Goal: Task Accomplishment & Management: Manage account settings

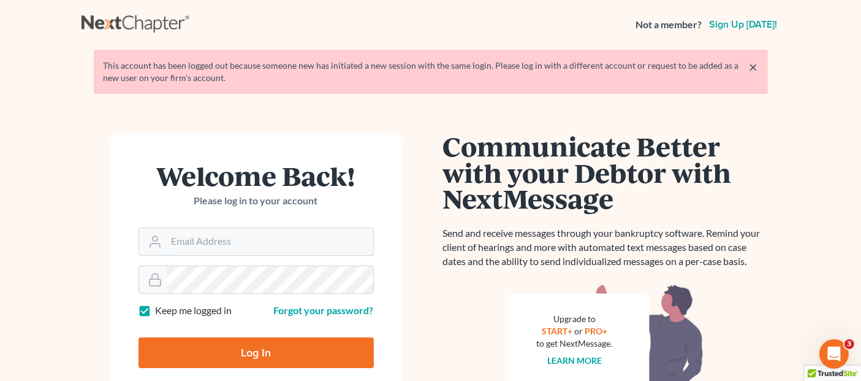
type input "[EMAIL_ADDRESS][DOMAIN_NAME]"
click at [228, 340] on input "Log In" at bounding box center [256, 352] width 235 height 31
type input "Thinking..."
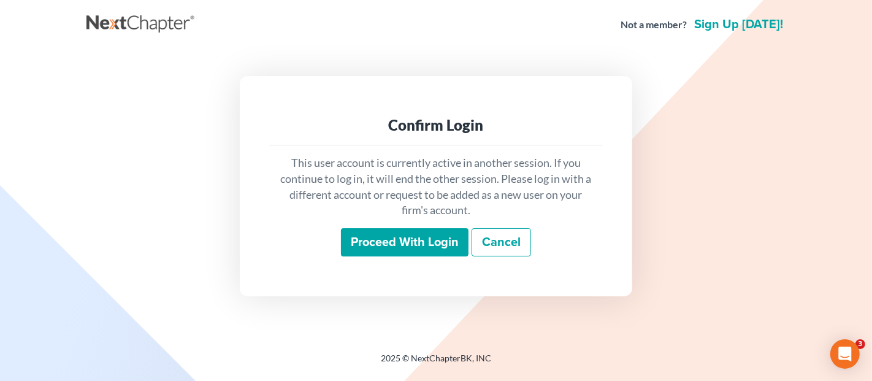
click at [395, 231] on input "Proceed with login" at bounding box center [405, 242] width 128 height 28
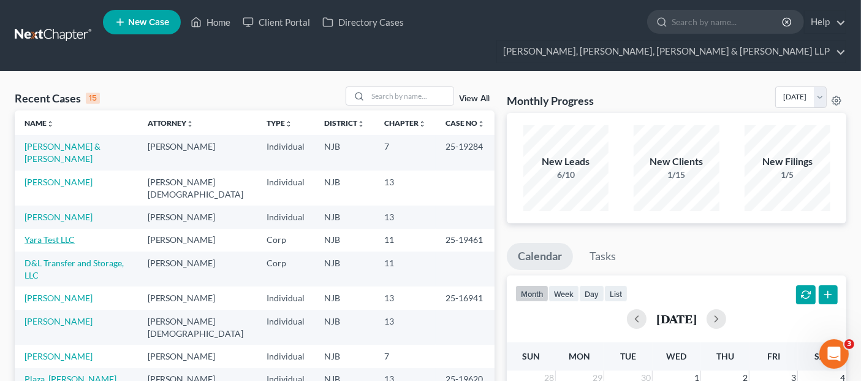
click at [62, 234] on link "Yara Test LLC" at bounding box center [50, 239] width 50 height 10
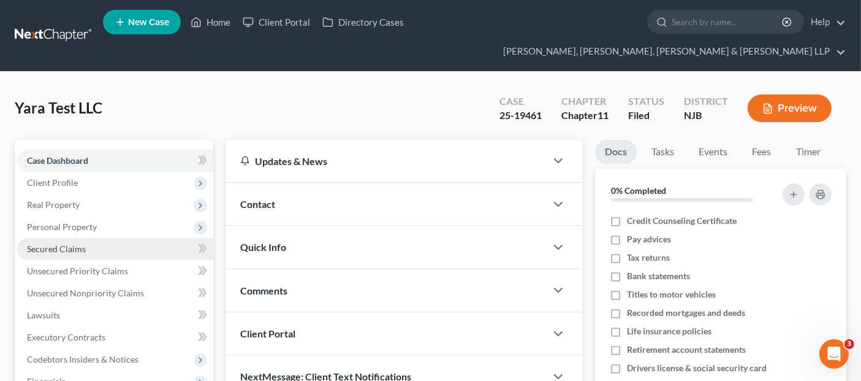
click at [100, 238] on link "Secured Claims" at bounding box center [115, 249] width 196 height 22
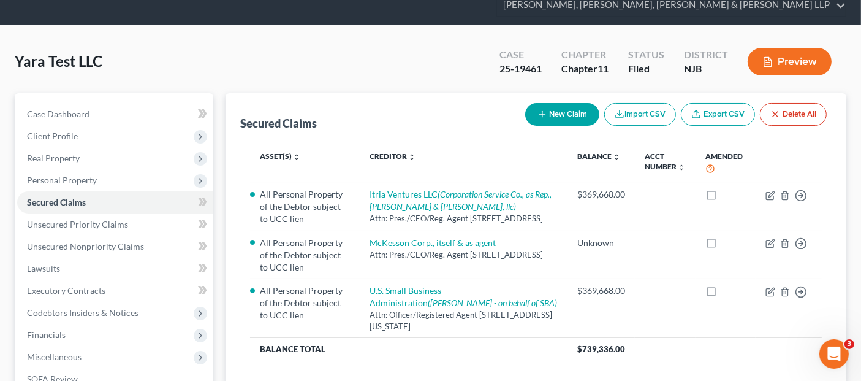
scroll to position [68, 0]
